Goal: Information Seeking & Learning: Learn about a topic

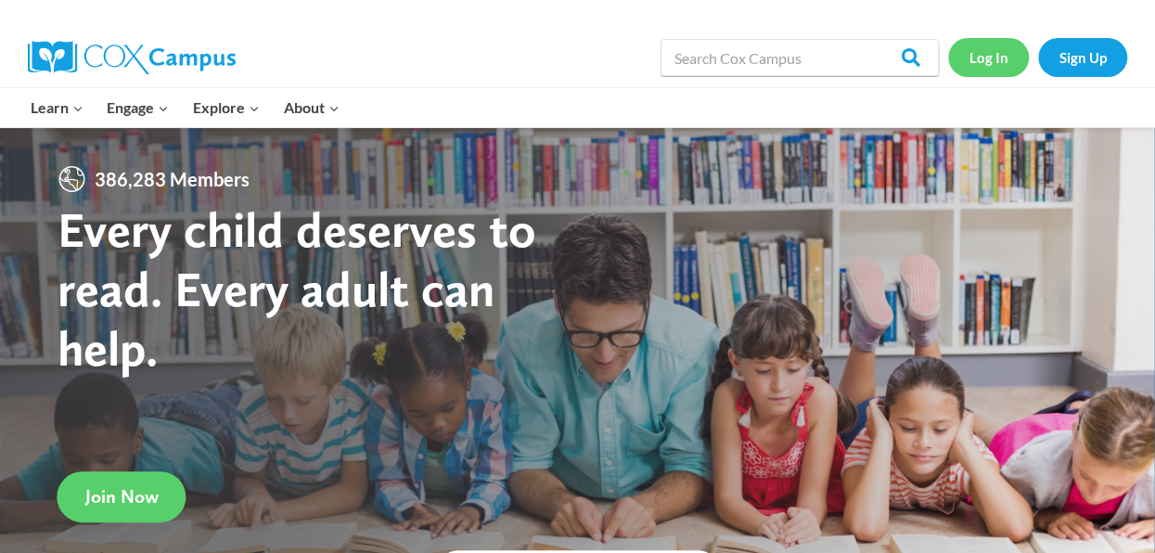
click at [983, 60] on link "Log In" at bounding box center [988, 57] width 81 height 38
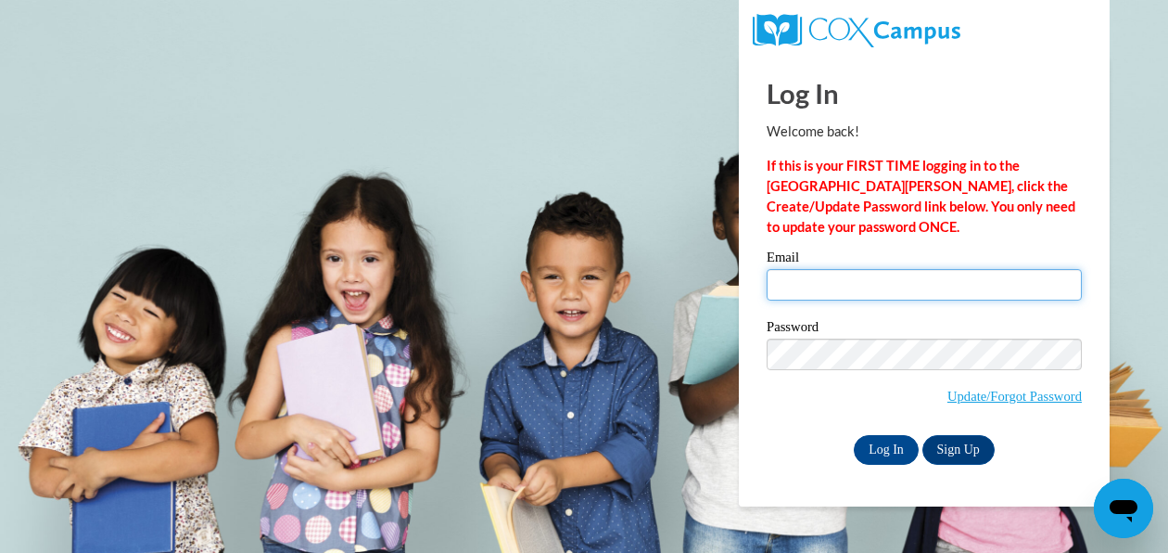
click at [779, 286] on input "Email" at bounding box center [924, 285] width 315 height 32
type input "MKGerges@mnps.org"
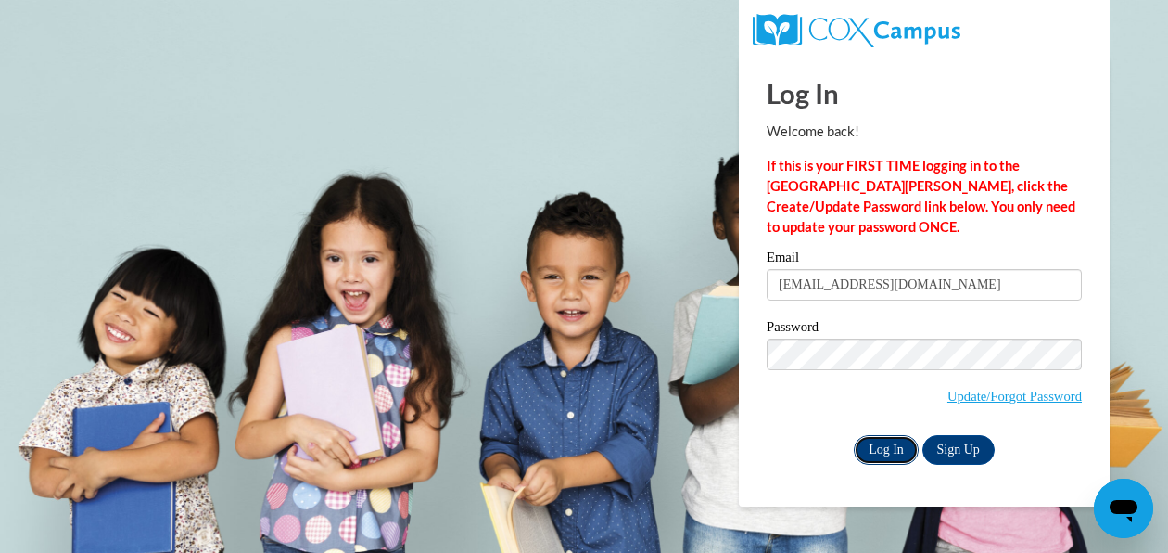
click at [877, 453] on input "Log In" at bounding box center [886, 450] width 65 height 30
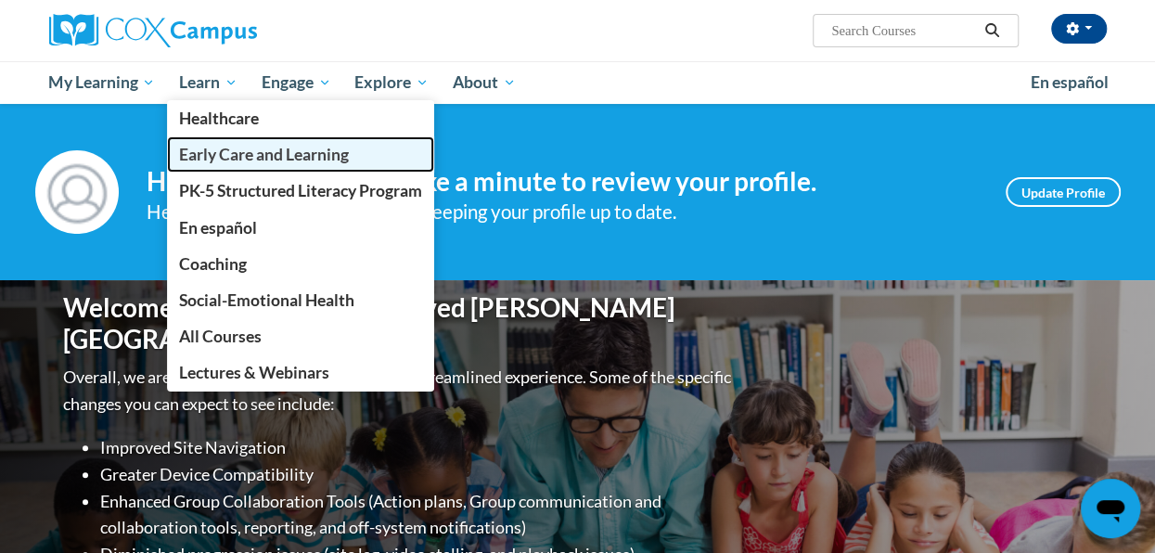
click at [266, 153] on span "Early Care and Learning" at bounding box center [264, 154] width 170 height 19
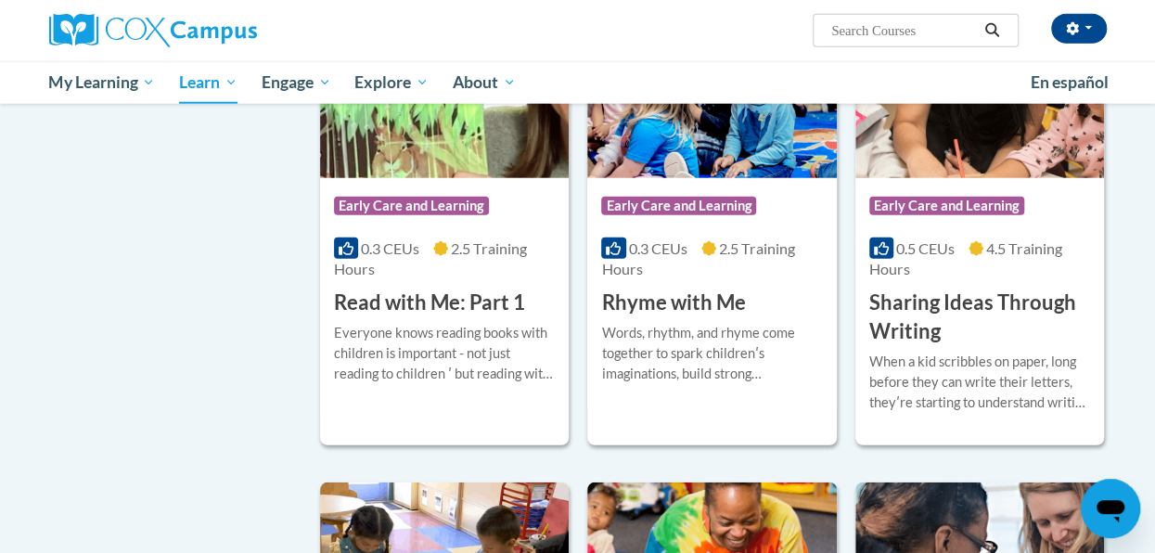
scroll to position [2261, 0]
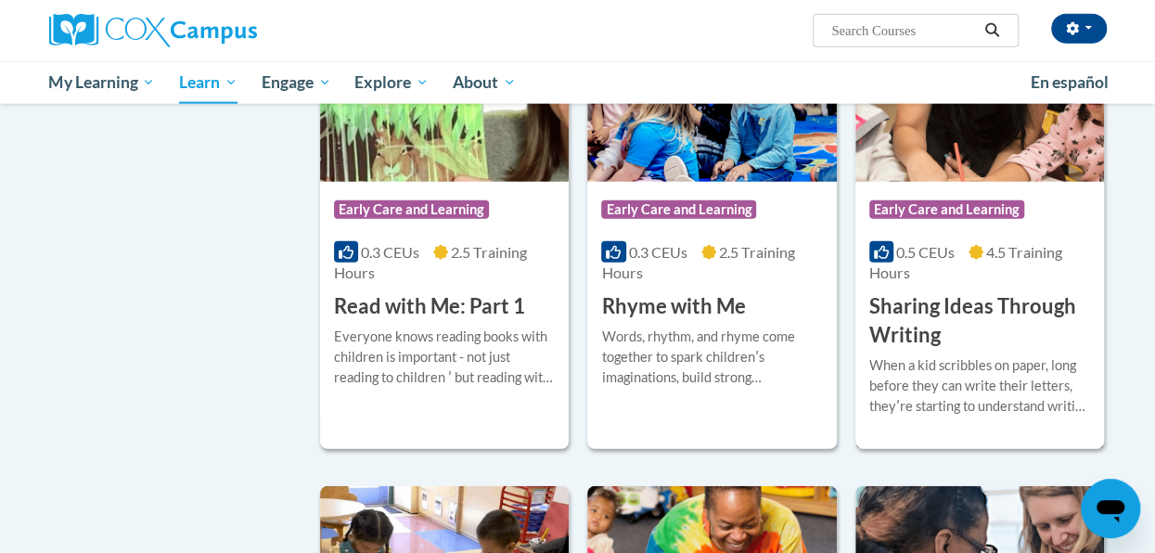
click at [942, 306] on h3 "Sharing Ideas Through Writing" at bounding box center [979, 320] width 221 height 57
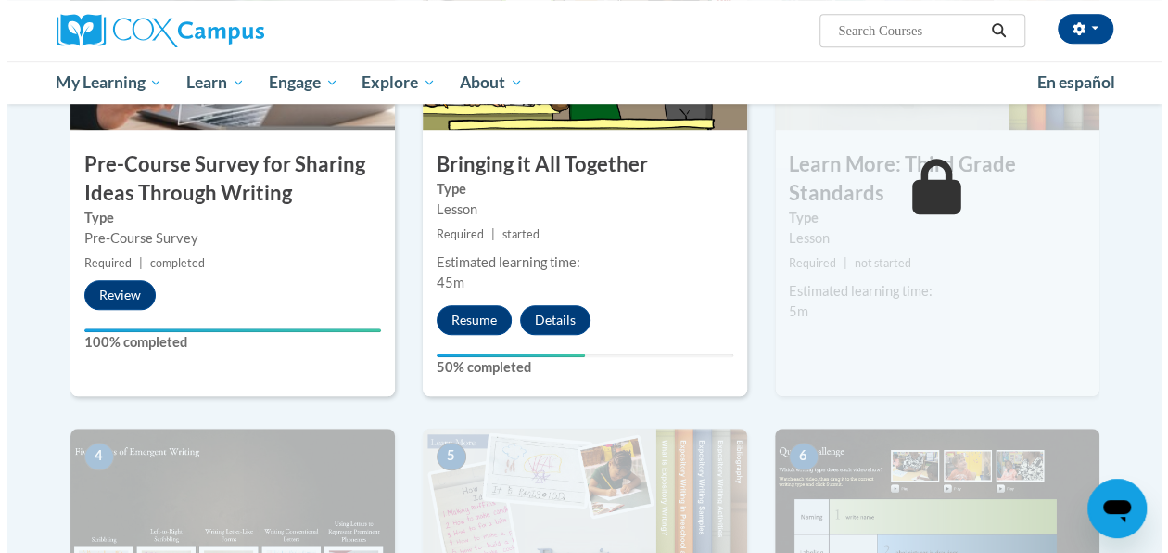
scroll to position [543, 0]
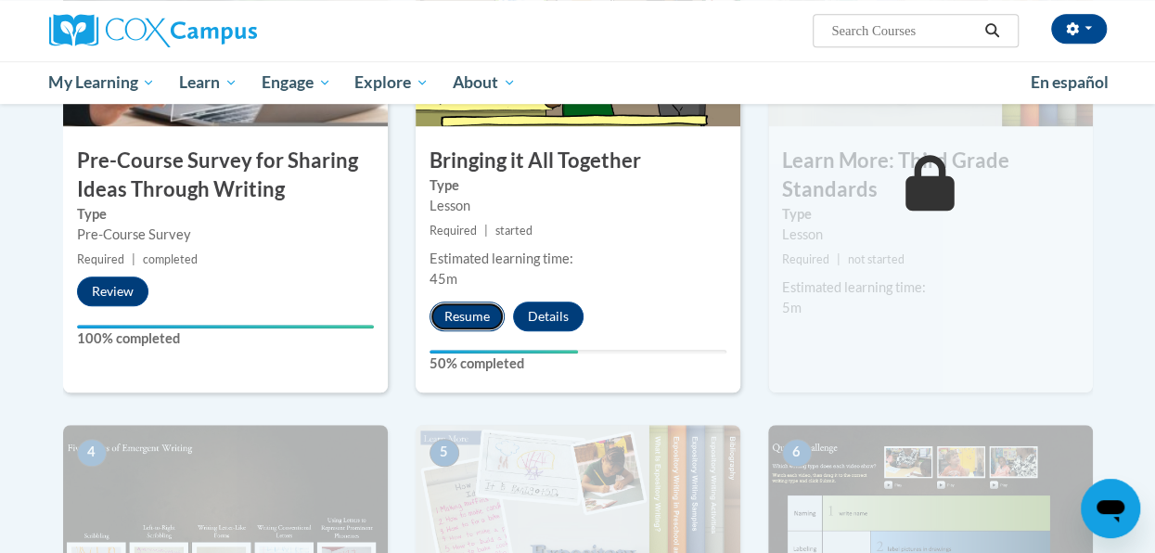
click at [474, 314] on button "Resume" at bounding box center [466, 316] width 75 height 30
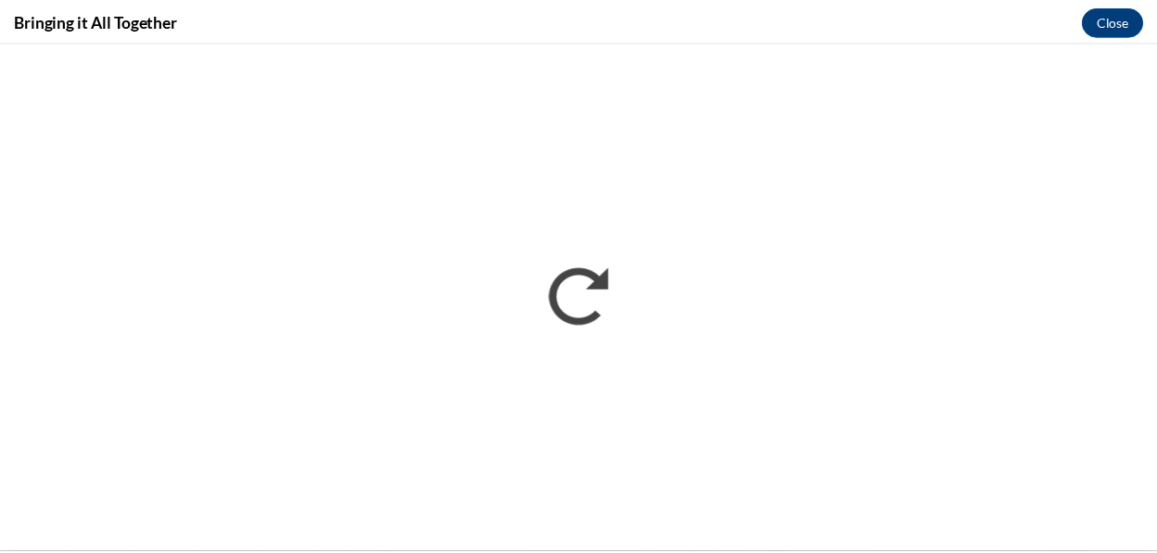
scroll to position [0, 0]
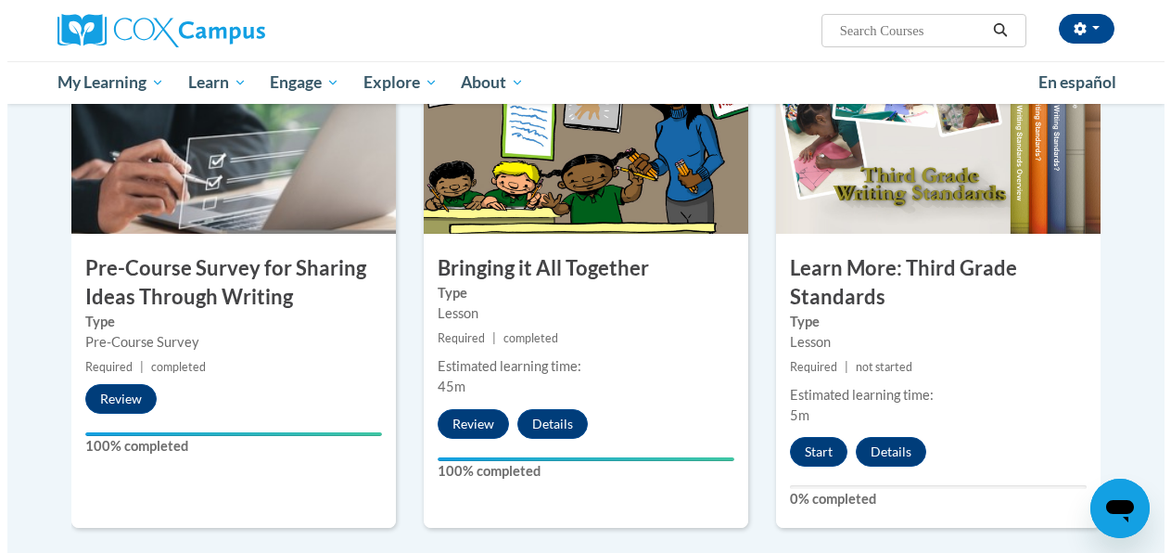
scroll to position [401, 0]
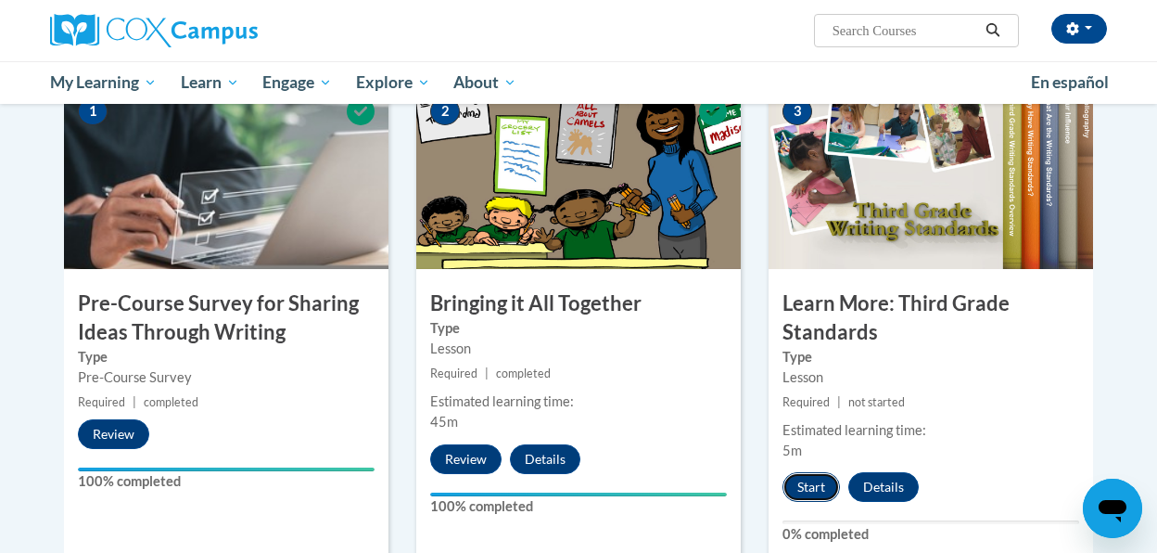
click at [809, 484] on button "Start" at bounding box center [811, 487] width 57 height 30
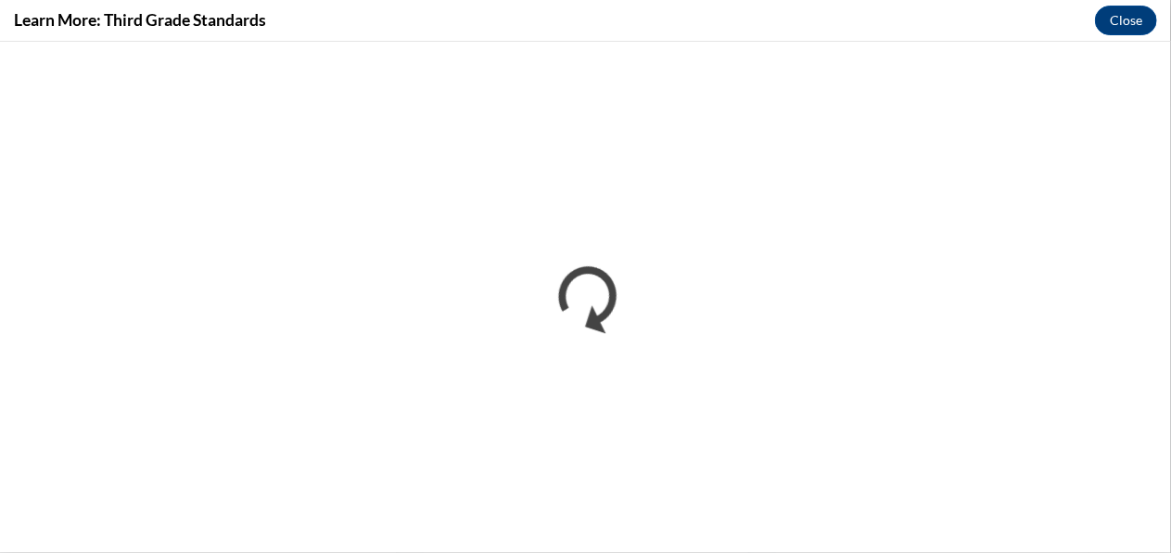
scroll to position [0, 0]
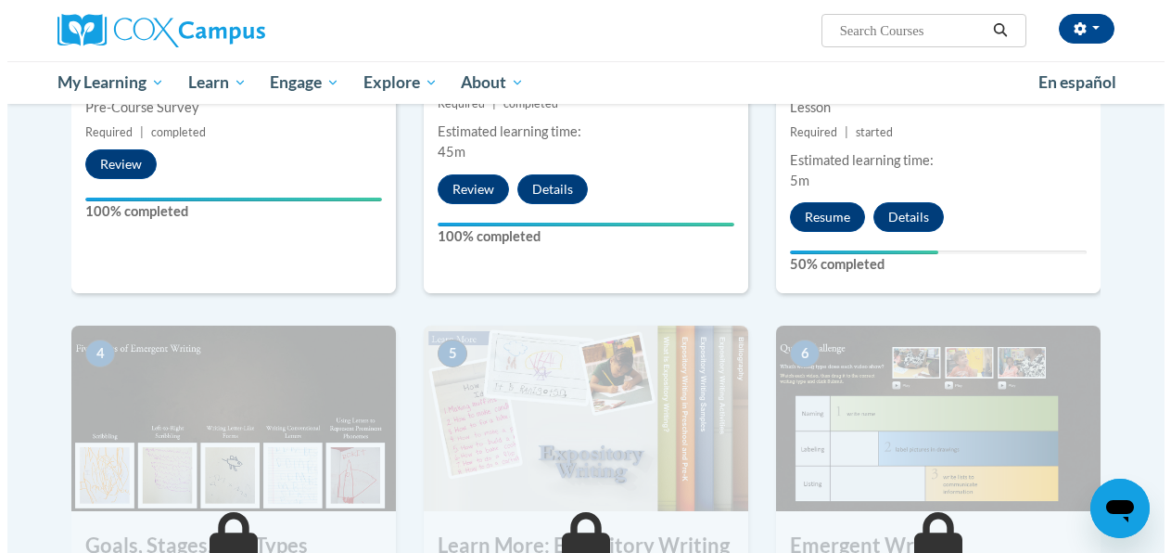
scroll to position [690, 0]
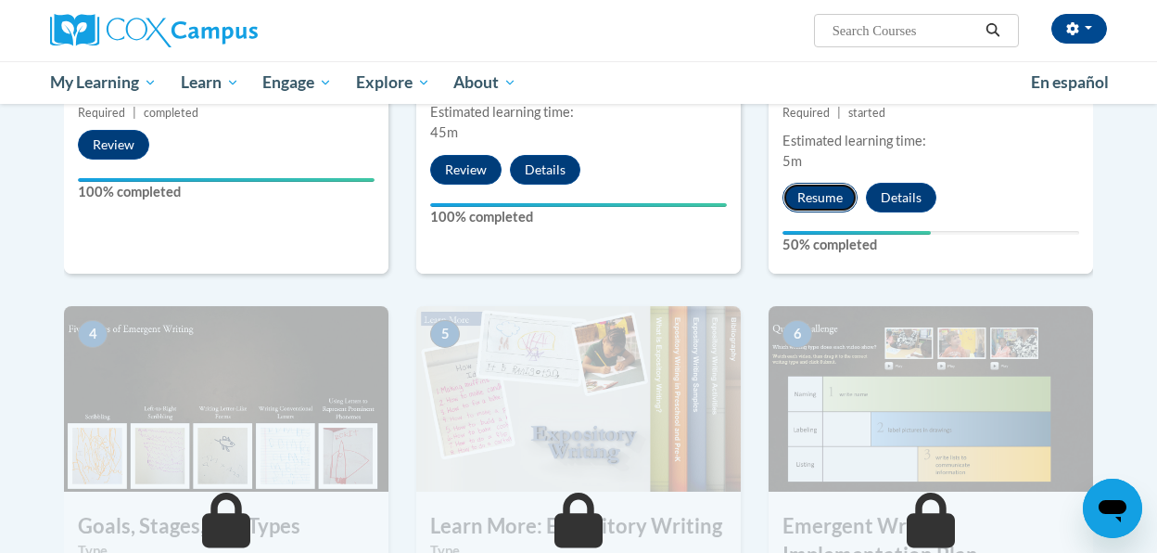
click at [817, 199] on button "Resume" at bounding box center [820, 198] width 75 height 30
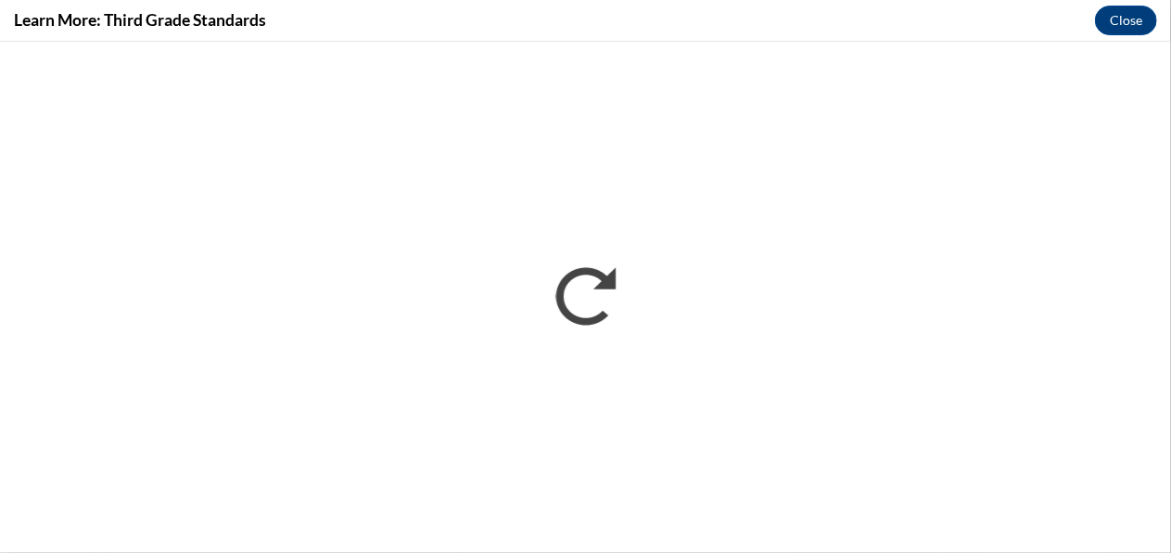
scroll to position [0, 0]
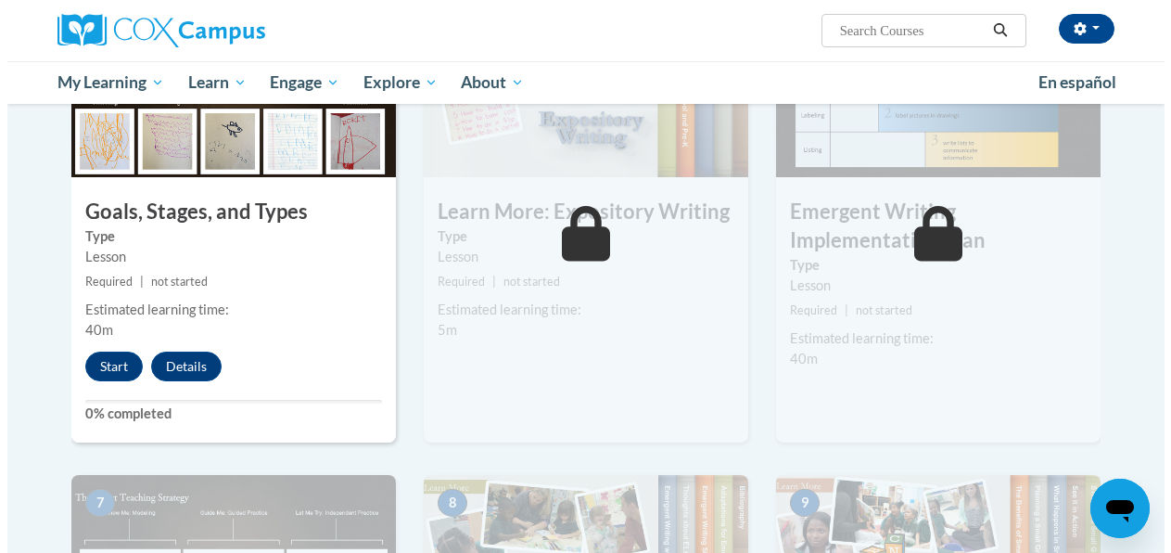
scroll to position [1070, 0]
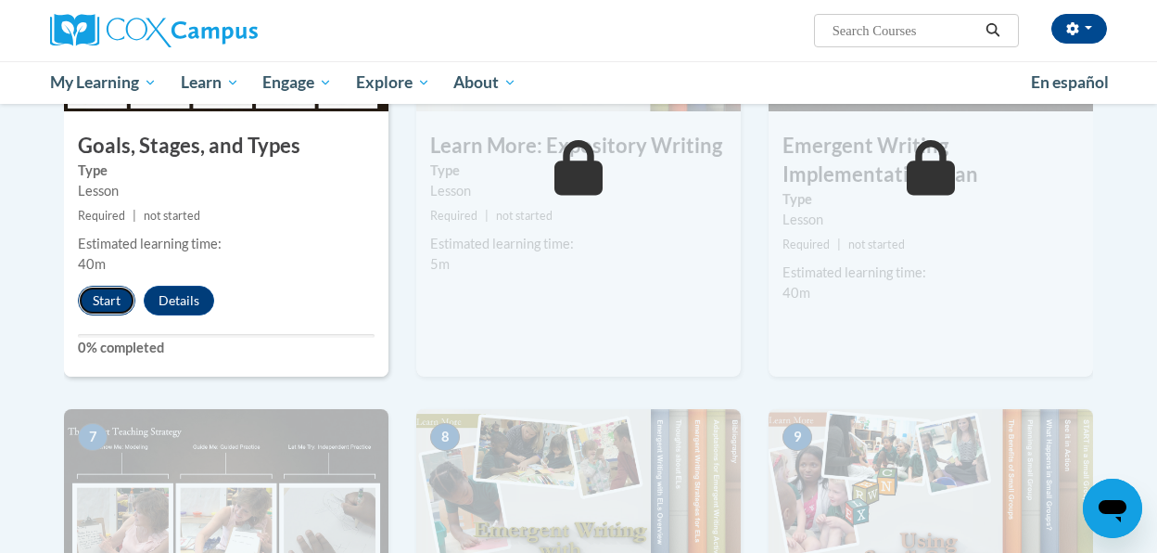
click at [106, 291] on button "Start" at bounding box center [106, 301] width 57 height 30
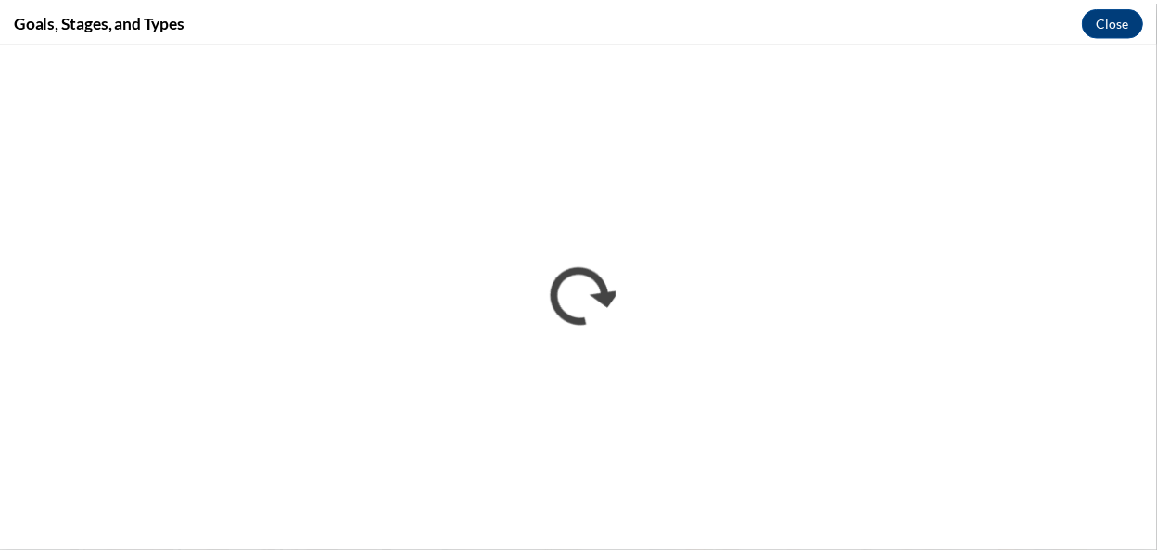
scroll to position [0, 0]
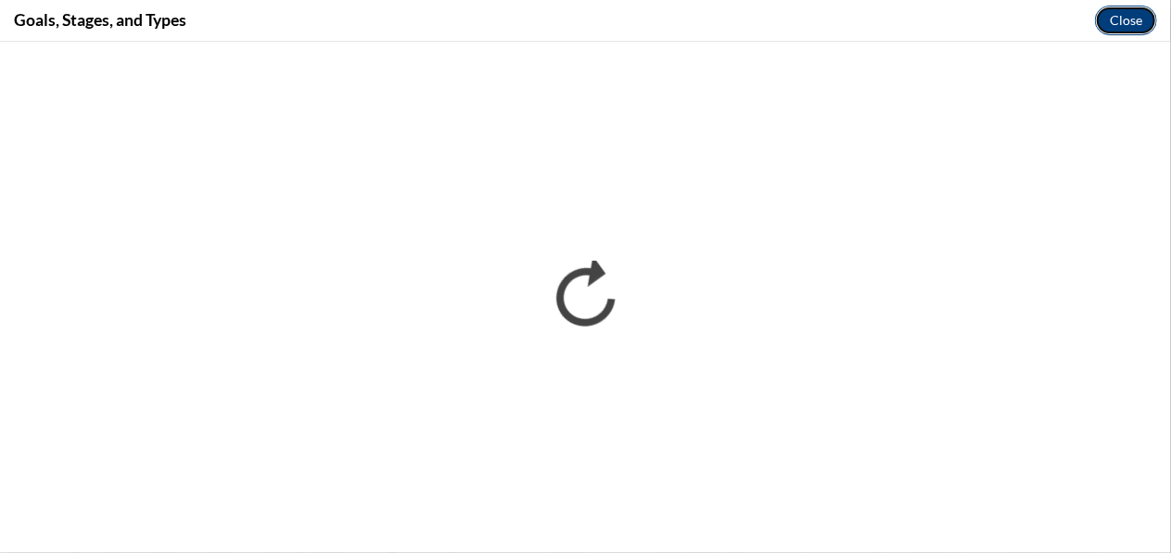
click at [1137, 18] on button "Close" at bounding box center [1126, 21] width 62 height 30
